Goal: Task Accomplishment & Management: Use online tool/utility

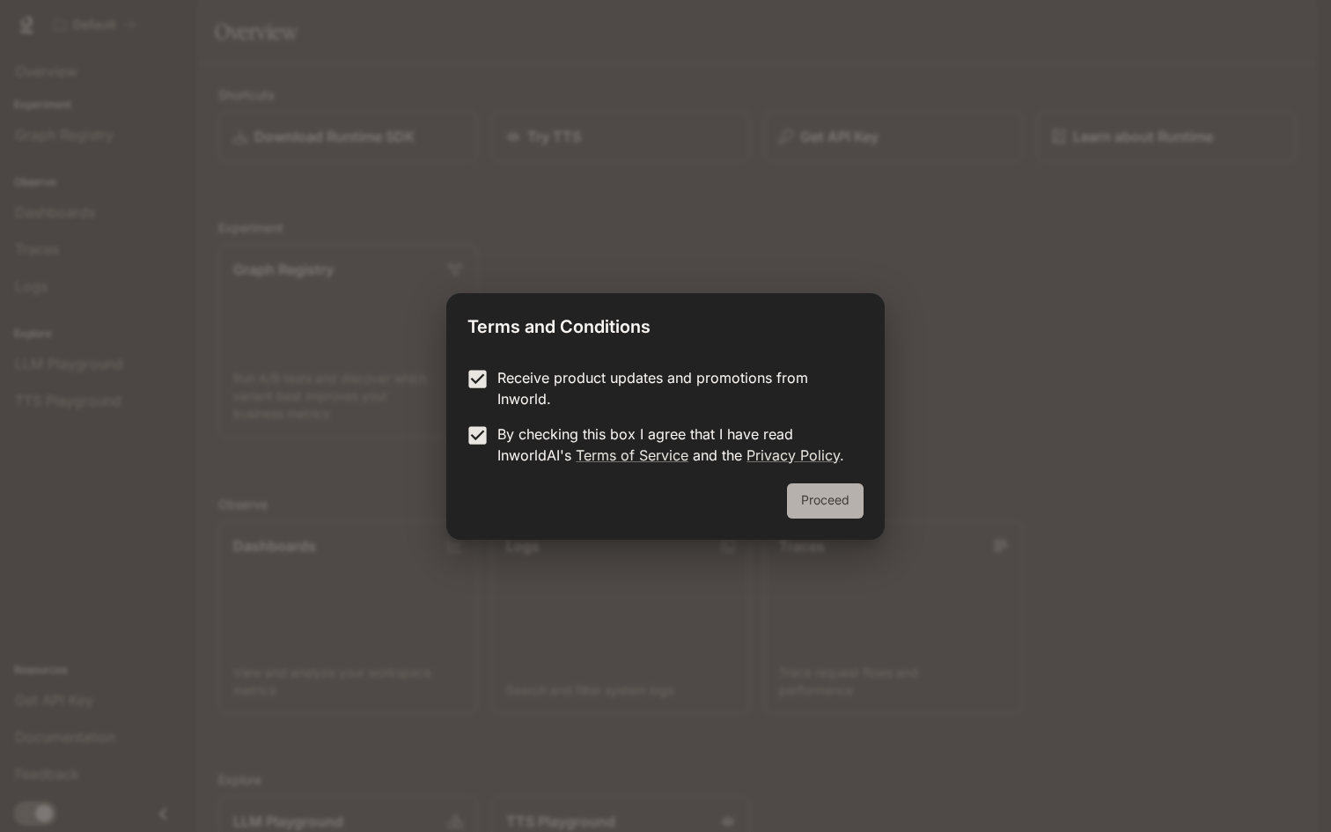
click at [855, 499] on button "Proceed" at bounding box center [825, 500] width 77 height 35
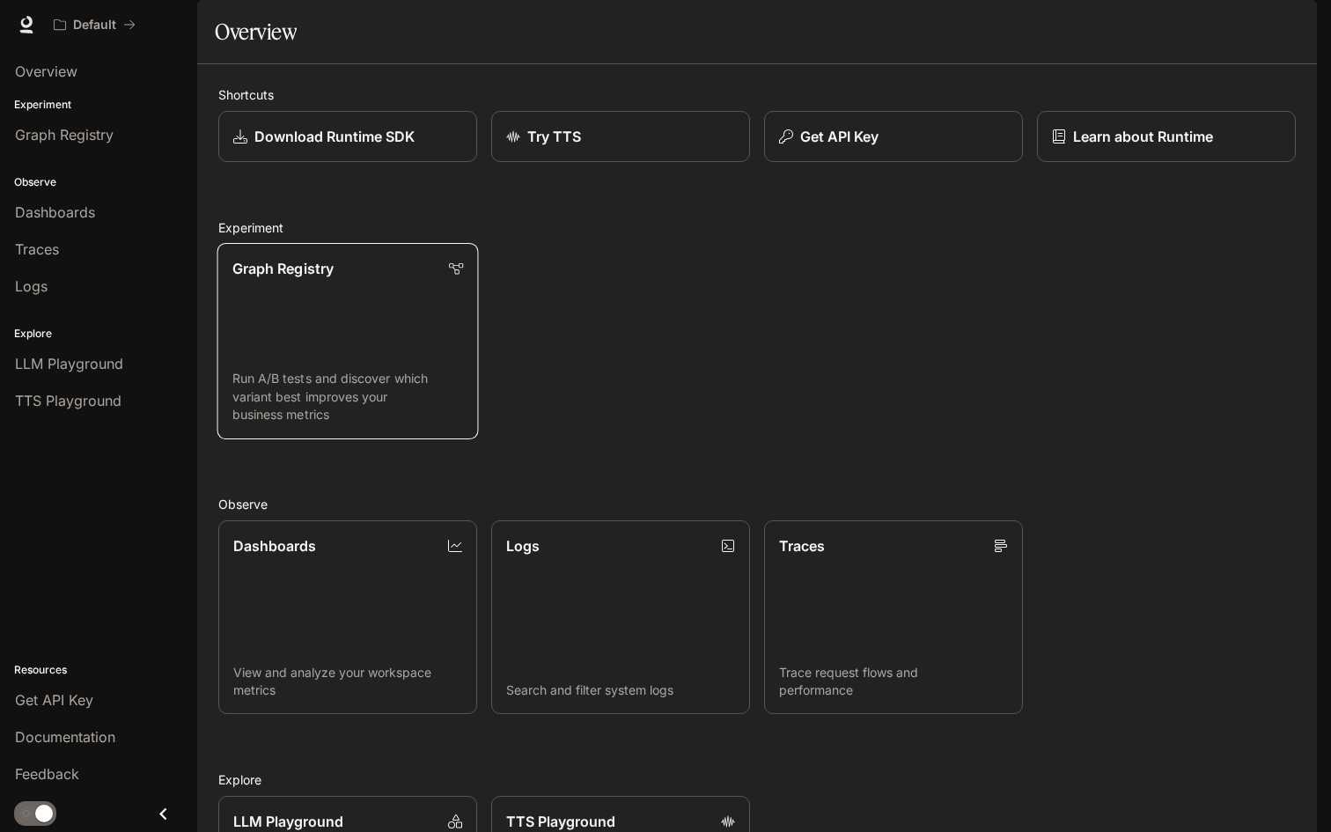
click at [353, 358] on link "Graph Registry Run A/B tests and discover which variant best improves your busi…" at bounding box center [347, 341] width 261 height 196
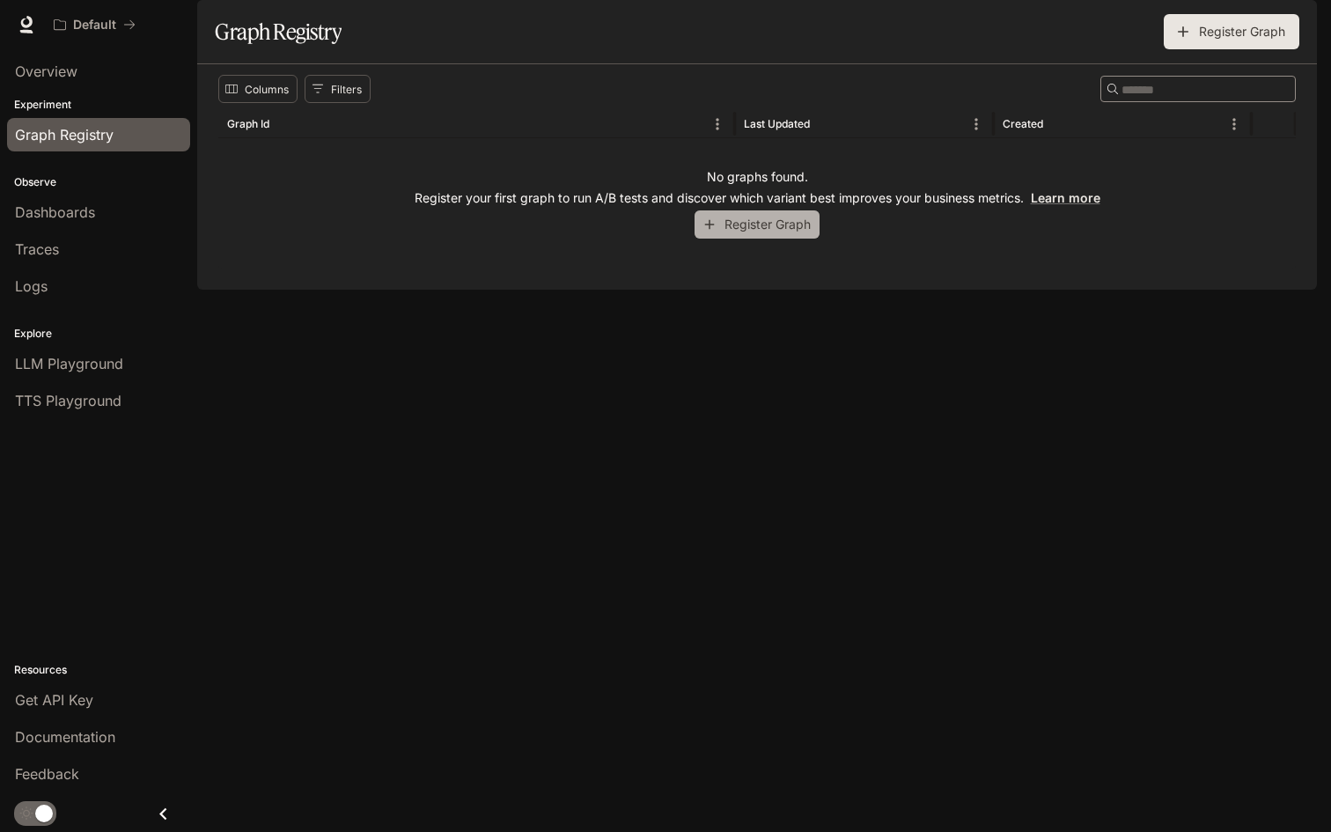
click at [728, 239] on button "Register Graph" at bounding box center [756, 224] width 125 height 29
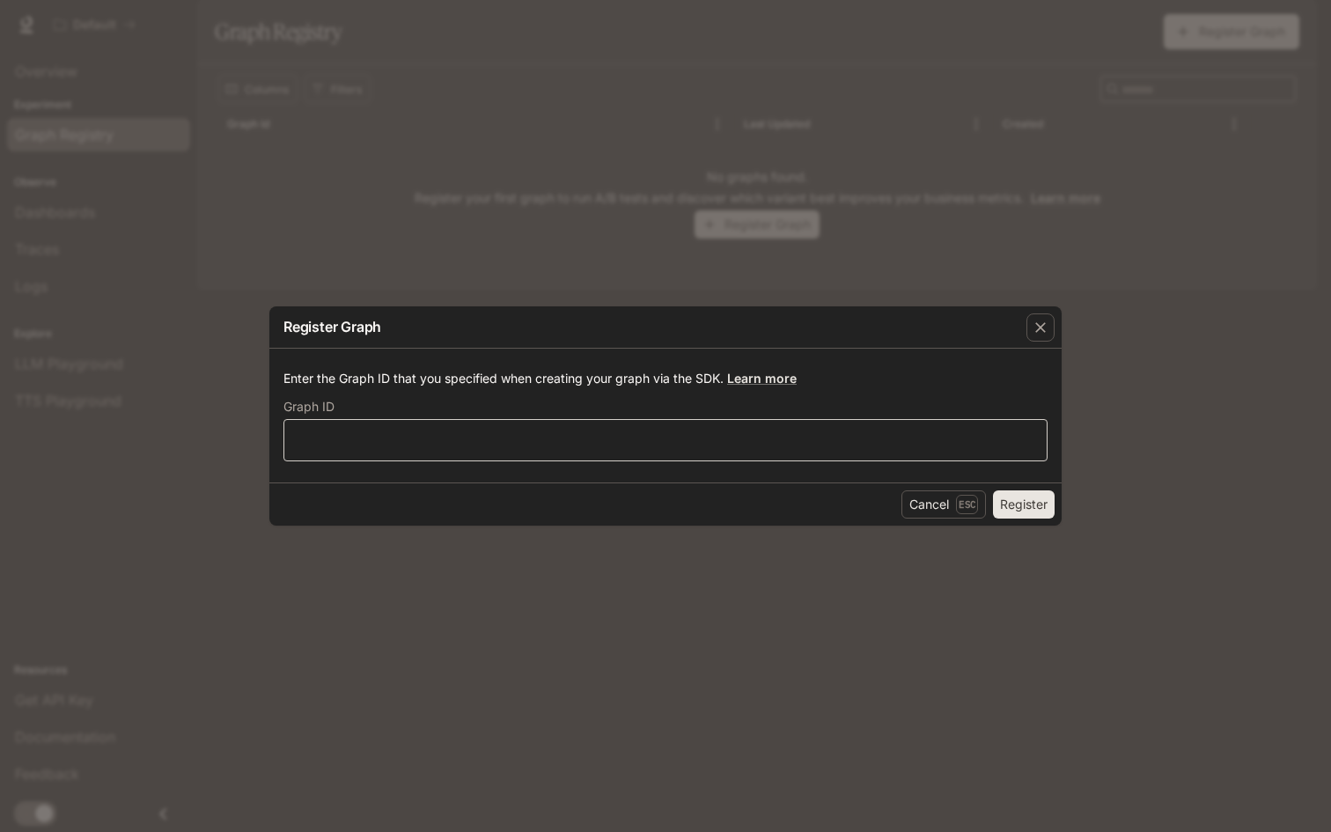
click at [689, 451] on div "​" at bounding box center [665, 440] width 764 height 42
paste input "**********"
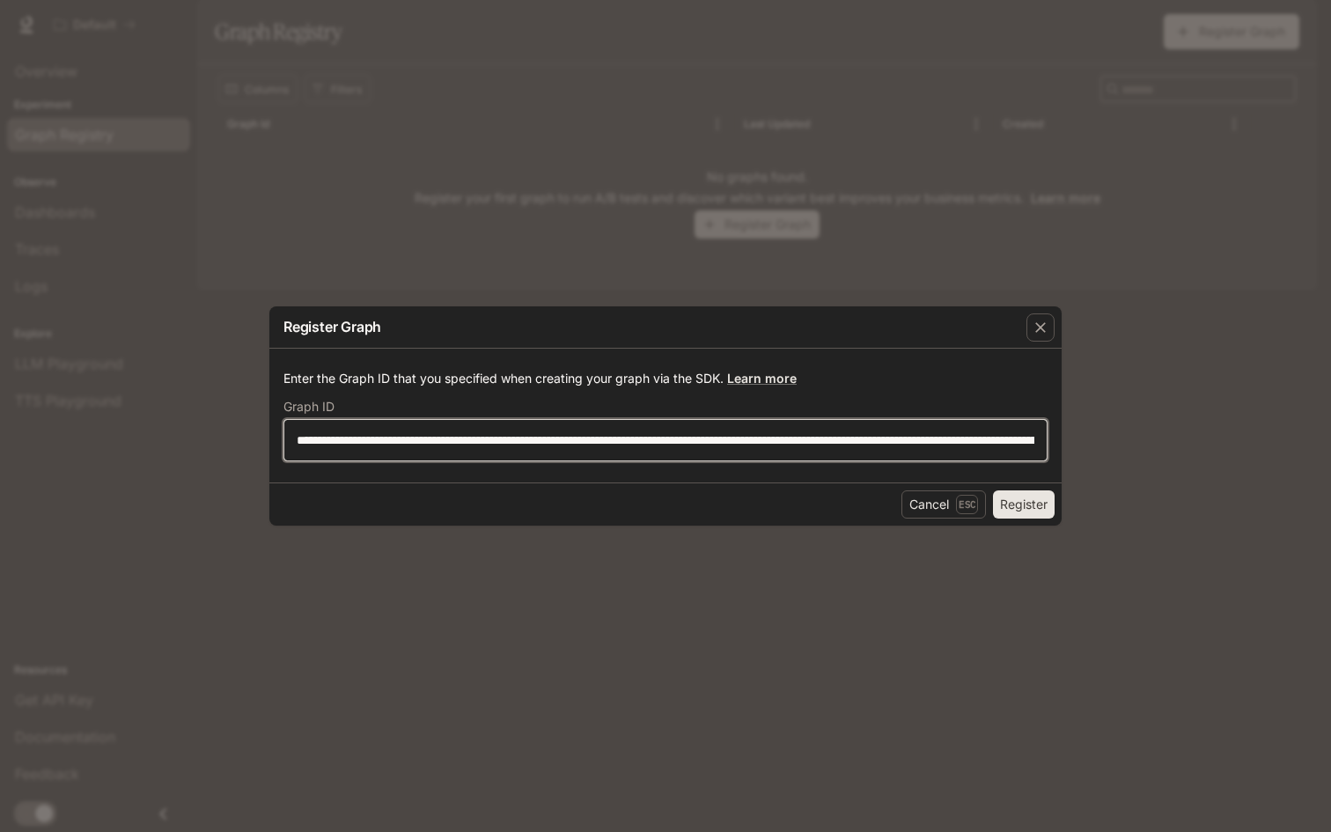
scroll to position [0, 1281]
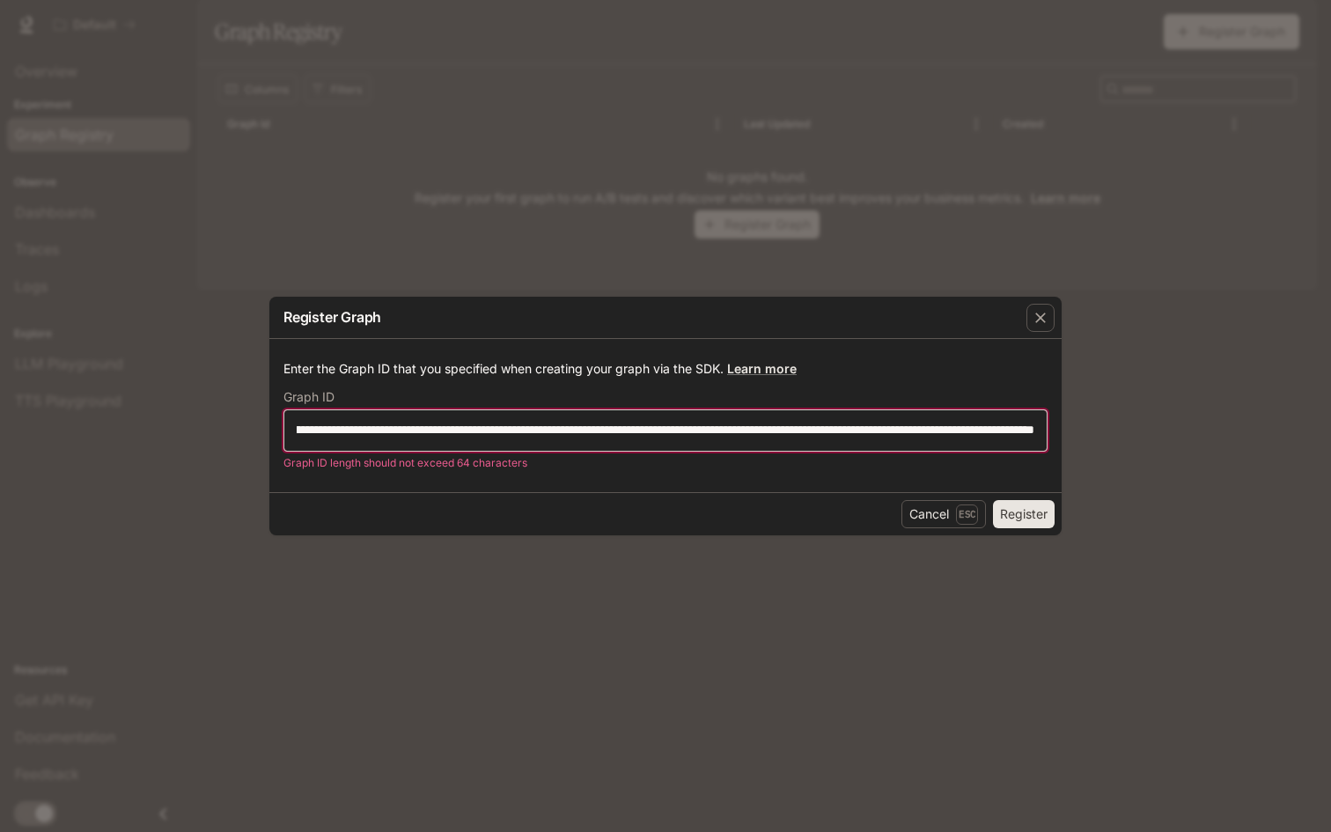
type input "**********"
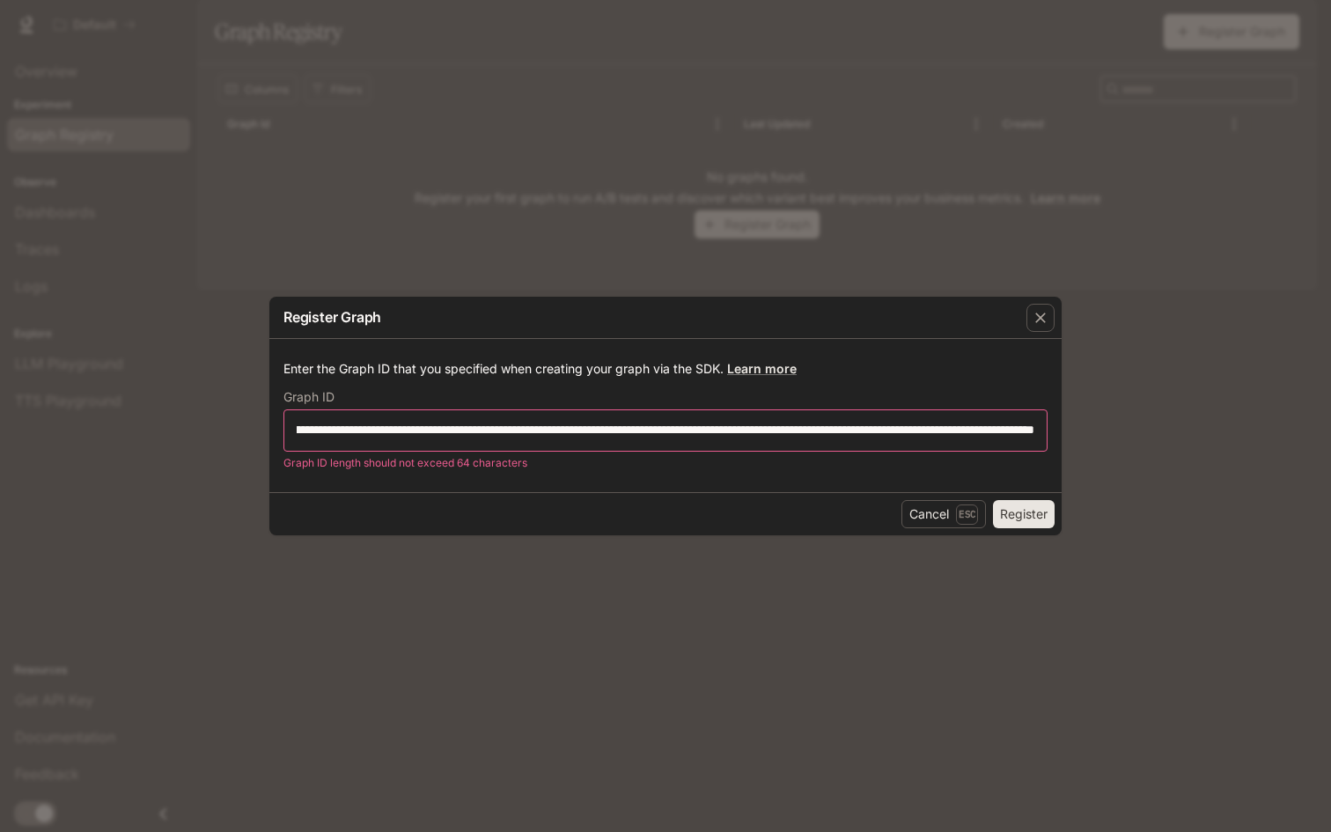
scroll to position [0, 0]
click at [1038, 510] on button "Register" at bounding box center [1024, 514] width 62 height 28
click at [1038, 321] on icon "button" at bounding box center [1041, 318] width 18 height 18
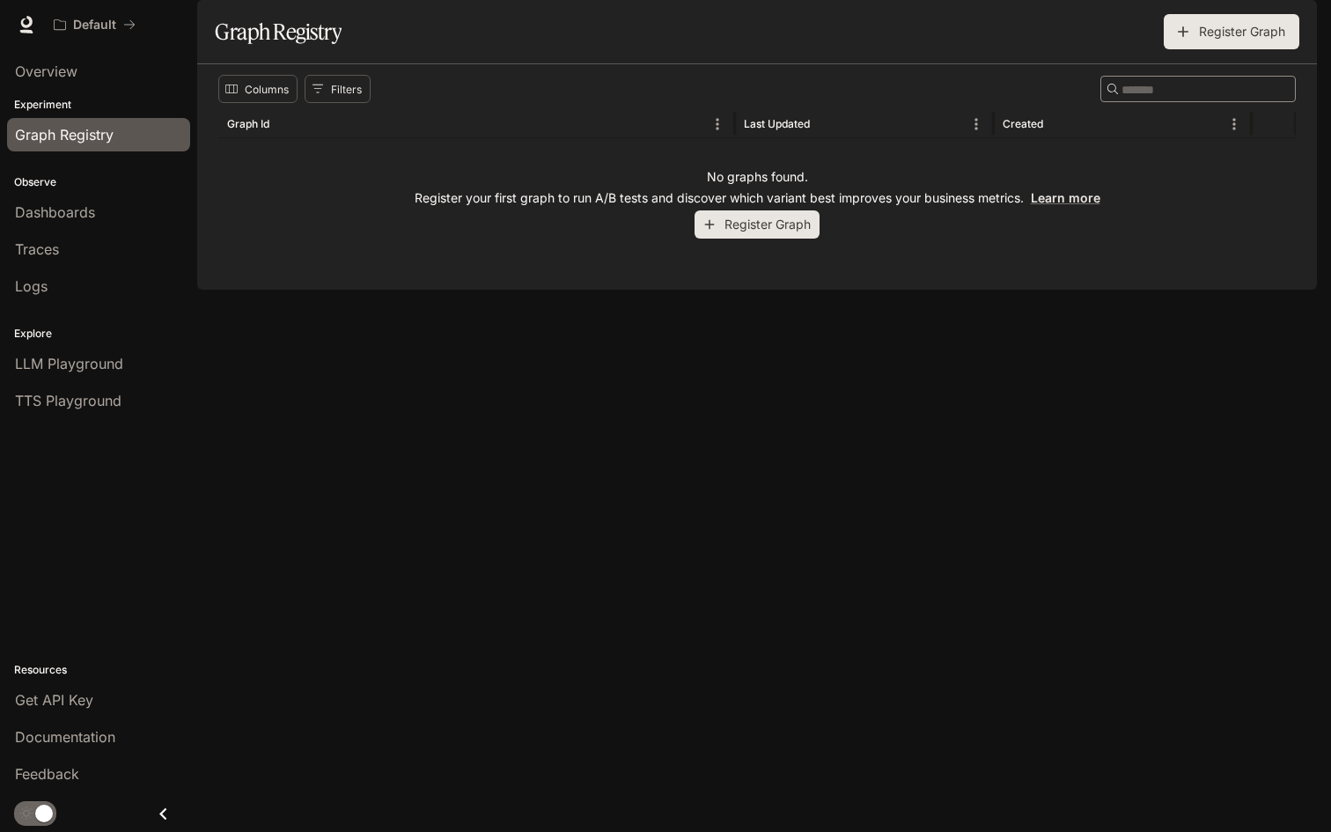
click at [1182, 37] on icon "button" at bounding box center [1183, 31] width 11 height 11
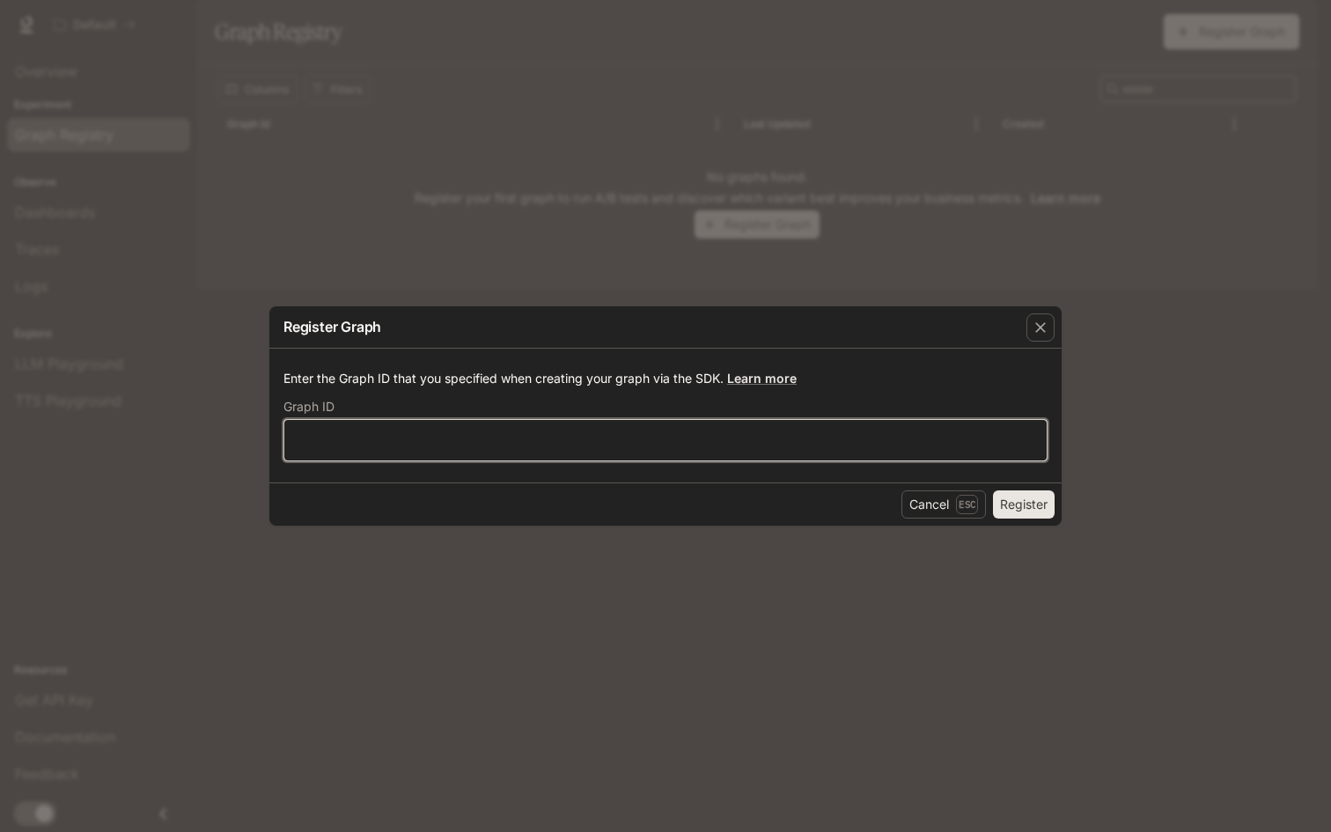
click at [790, 432] on input "text" at bounding box center [665, 440] width 762 height 18
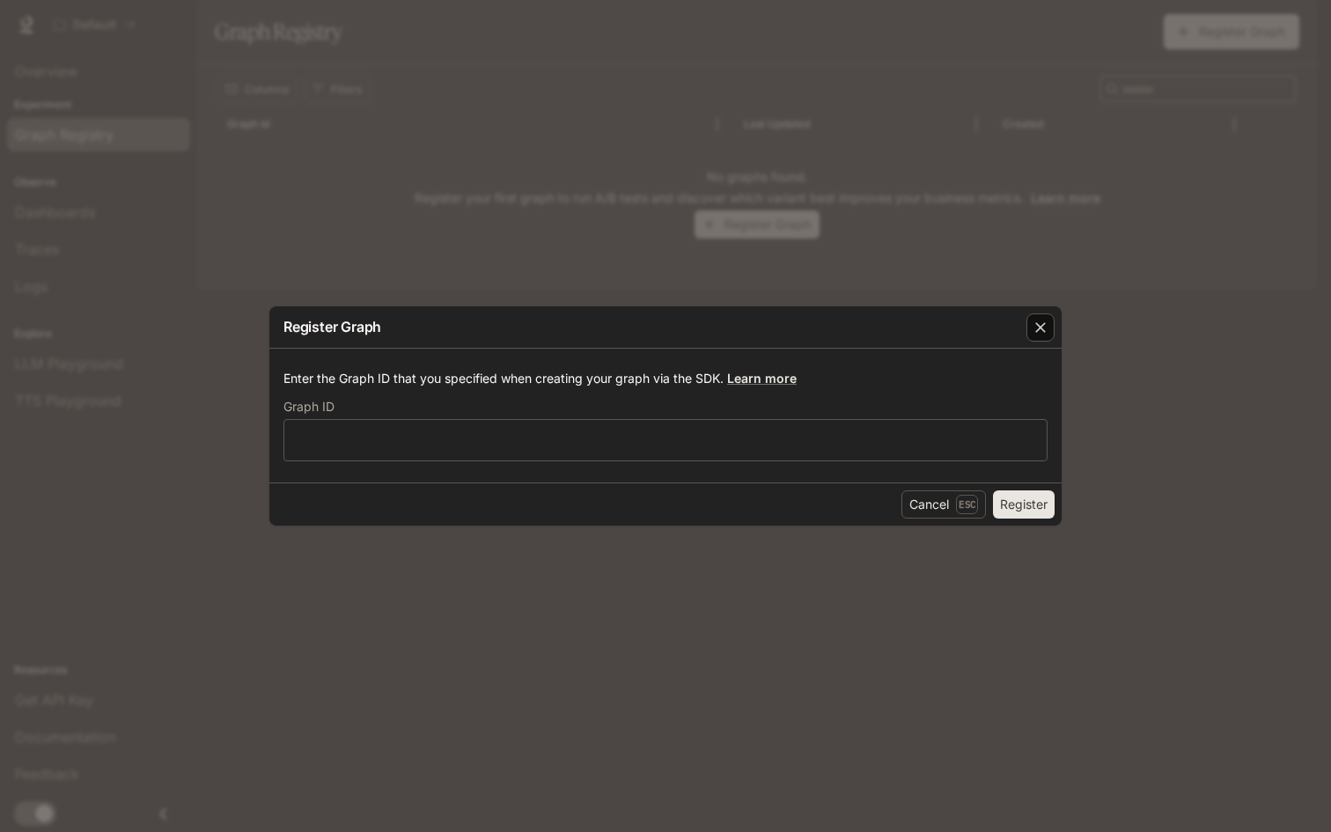
click at [1049, 314] on div "button" at bounding box center [1040, 327] width 28 height 28
